Goal: Information Seeking & Learning: Learn about a topic

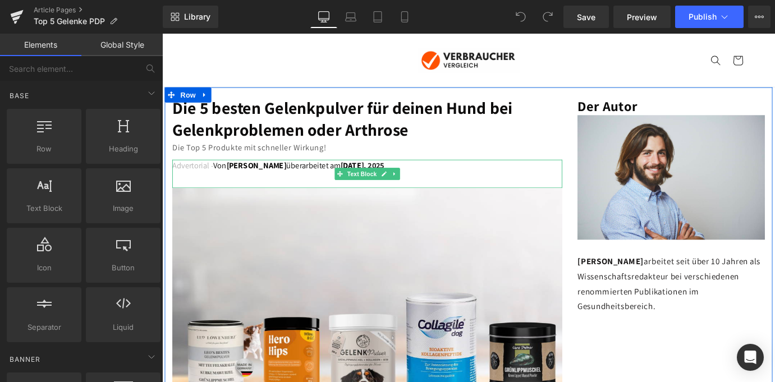
scroll to position [2, 0]
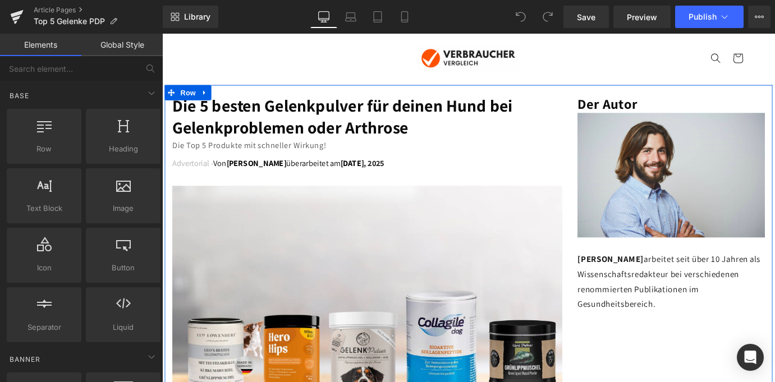
click at [351, 122] on h1 "Die 5 besten Gelenkpulver für deinen Hund bei Gelenkproblemen oder Arthrose" at bounding box center [389, 126] width 432 height 48
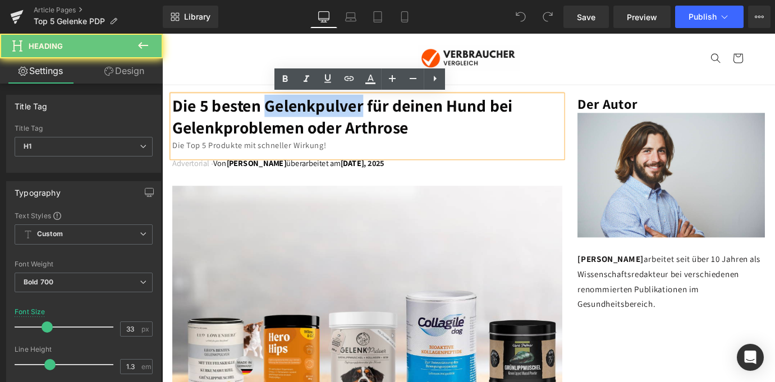
click at [351, 122] on h1 "Die 5 besten Gelenkpulver für deinen Hund bei Gelenkproblemen oder Arthrose" at bounding box center [389, 126] width 432 height 48
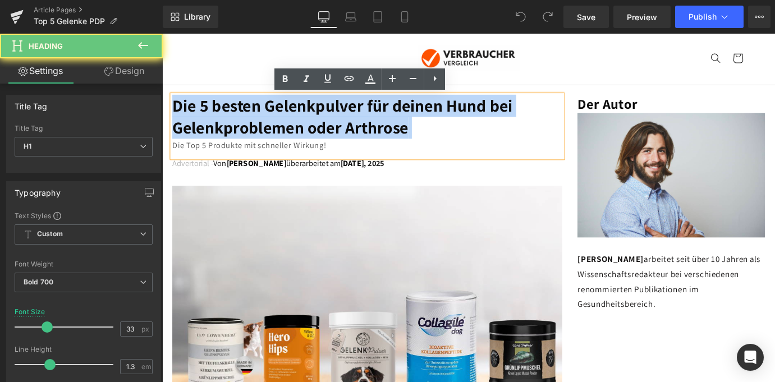
click at [351, 122] on h1 "Die 5 besten Gelenkpulver für deinen Hund bei Gelenkproblemen oder Arthrose" at bounding box center [389, 126] width 432 height 48
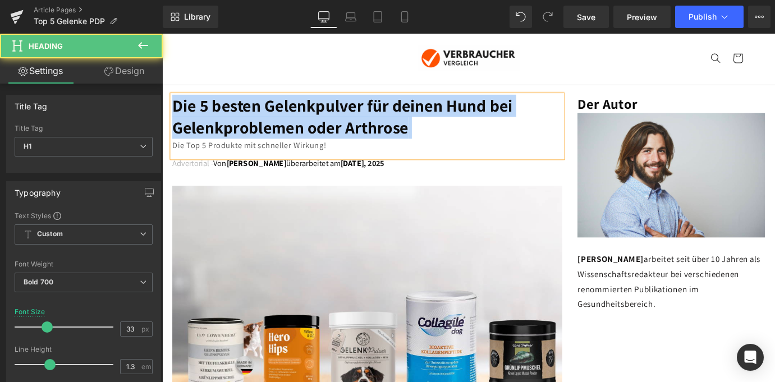
click at [310, 141] on h1 "Die 5 besten Gelenkpulver für deinen Hund bei Gelenkproblemen oder Arthrose" at bounding box center [389, 126] width 432 height 48
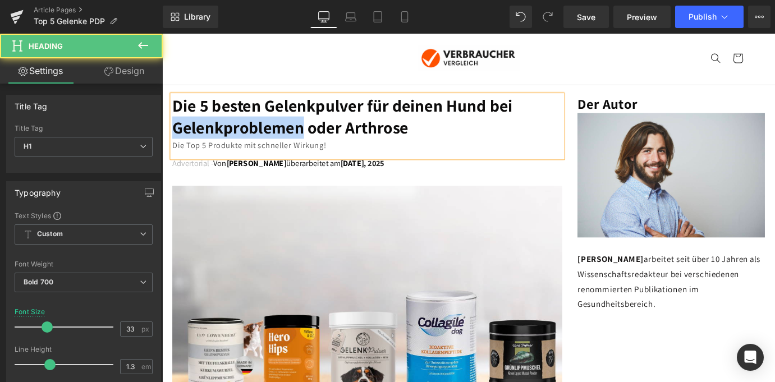
click at [310, 141] on h1 "Die 5 besten Gelenkpulver für deinen Hund bei Gelenkproblemen oder Arthrose" at bounding box center [389, 126] width 432 height 48
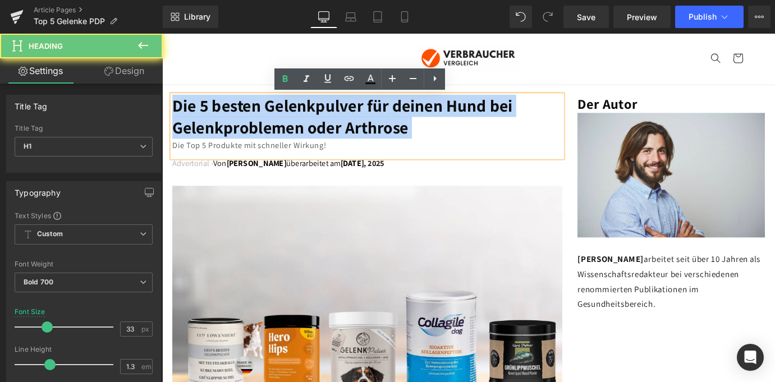
click at [310, 141] on h1 "Die 5 besten Gelenkpulver für deinen Hund bei Gelenkproblemen oder Arthrose" at bounding box center [389, 126] width 432 height 48
